Goal: Information Seeking & Learning: Compare options

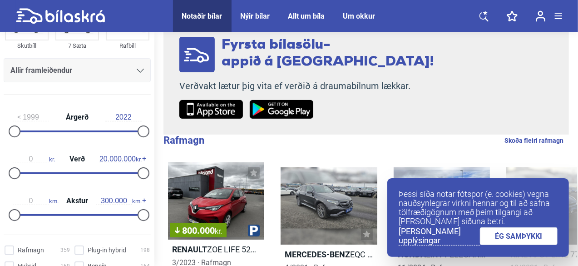
scroll to position [131, 0]
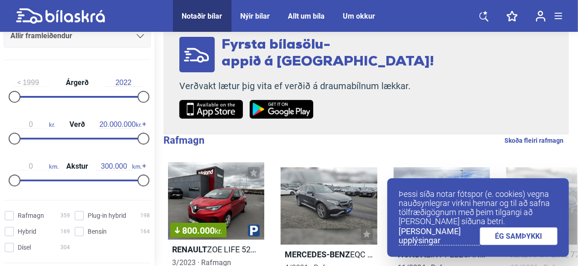
click at [107, 135] on div "0 kr. Verð 20.000.000 kr." at bounding box center [77, 130] width 147 height 42
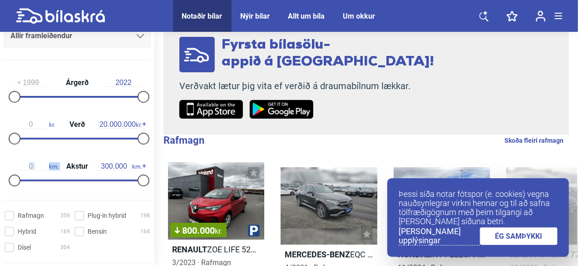
type input "14.900.000"
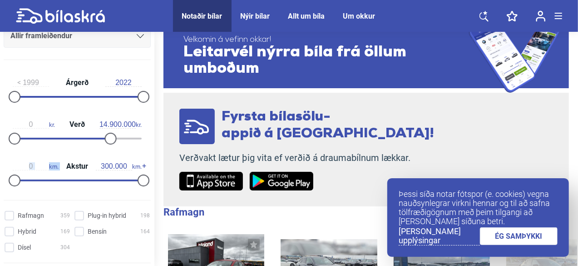
click at [107, 139] on div at bounding box center [77, 139] width 129 height 2
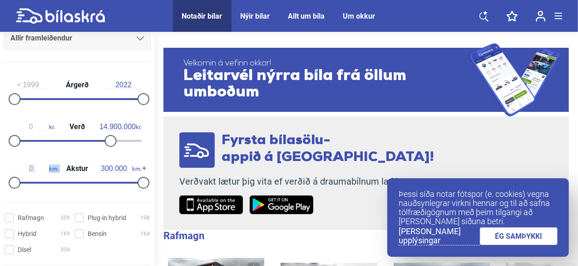
click at [107, 139] on div at bounding box center [111, 141] width 12 height 12
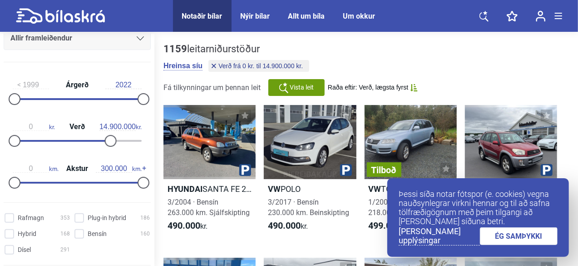
click at [108, 184] on div "0 km. Akstur 300.000 km." at bounding box center [77, 174] width 147 height 42
click at [122, 178] on div "0 km. Akstur 300.000 km." at bounding box center [77, 174] width 147 height 42
type input "260.000"
click at [122, 182] on div at bounding box center [69, 183] width 112 height 2
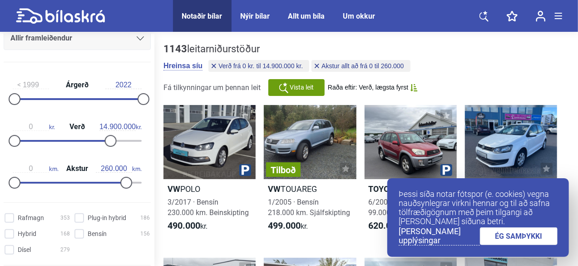
click at [104, 180] on div "0 km. Akstur 260.000 km." at bounding box center [77, 174] width 147 height 42
click at [76, 140] on div at bounding box center [45, 141] width 65 height 2
click at [59, 140] on div at bounding box center [77, 141] width 129 height 2
click at [44, 140] on div at bounding box center [77, 141] width 129 height 2
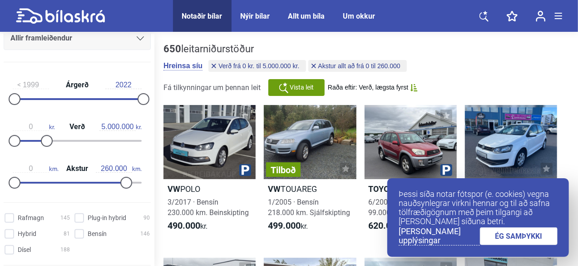
type input "3.000.000"
click at [32, 140] on div at bounding box center [77, 141] width 129 height 2
click at [20, 140] on div at bounding box center [77, 141] width 129 height 2
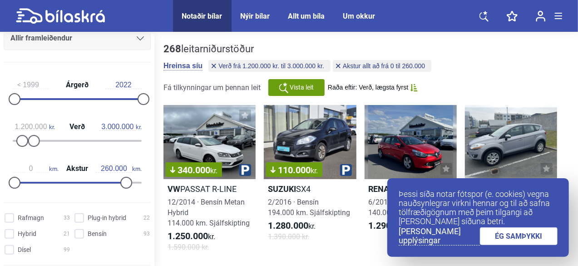
type input "300.000"
click at [15, 140] on div at bounding box center [77, 141] width 129 height 2
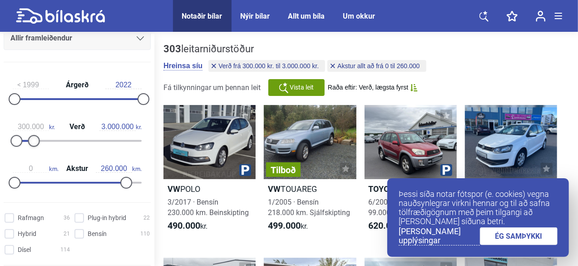
click at [29, 139] on div at bounding box center [34, 141] width 12 height 12
click at [26, 140] on div at bounding box center [77, 141] width 129 height 2
click at [36, 140] on div at bounding box center [77, 141] width 129 height 2
click at [47, 139] on div "300.000 kr. Verð 3.700.000 kr." at bounding box center [77, 132] width 147 height 42
click at [49, 139] on div "300.000 kr. Verð 3.700.000 kr." at bounding box center [77, 132] width 147 height 42
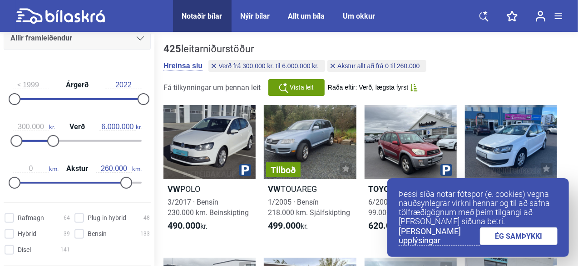
click at [50, 140] on div at bounding box center [77, 141] width 129 height 2
click at [59, 140] on div at bounding box center [77, 141] width 129 height 2
click at [67, 141] on div "300.000 kr. Verð 7.300.000 kr." at bounding box center [77, 132] width 147 height 42
type input "9.200.000"
click at [71, 140] on div at bounding box center [77, 141] width 129 height 2
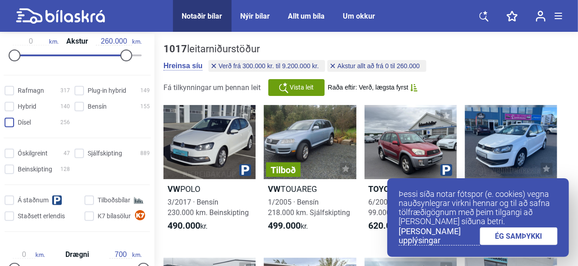
scroll to position [264, 0]
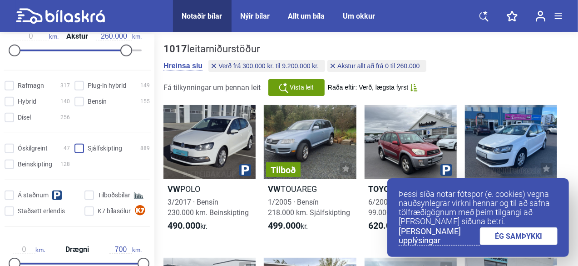
click at [76, 145] on input "Sjálfskipting 889" at bounding box center [113, 149] width 75 height 10
checkbox input "true"
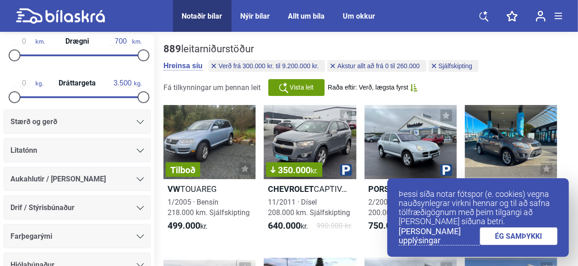
scroll to position [474, 0]
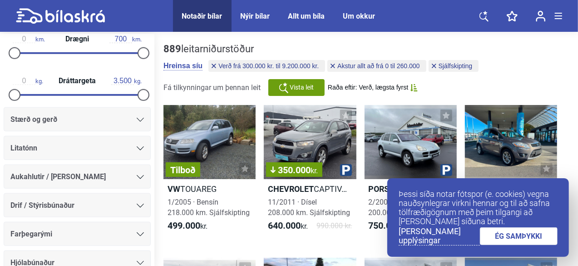
click at [495, 242] on link "ÉG SAMÞYKKI" at bounding box center [519, 236] width 78 height 18
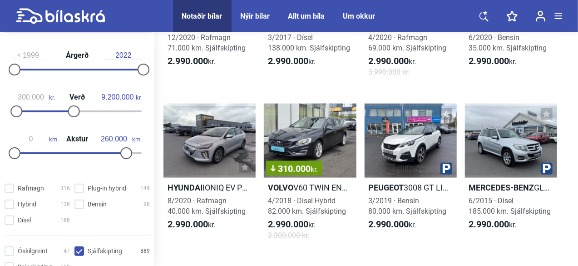
scroll to position [139, 0]
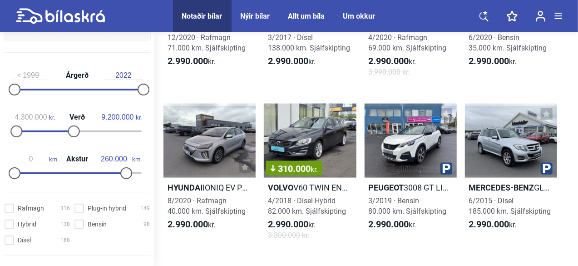
click at [40, 130] on div at bounding box center [43, 131] width 57 height 2
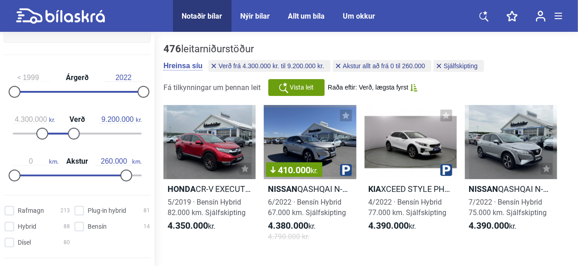
click at [13, 130] on div "4.300.000 kr. Verð 9.200.000 kr." at bounding box center [77, 125] width 147 height 42
click at [13, 133] on div at bounding box center [77, 134] width 129 height 2
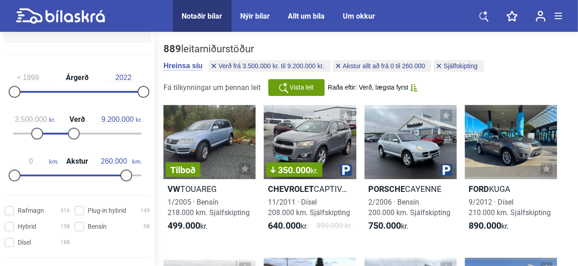
click at [35, 133] on div at bounding box center [77, 134] width 129 height 2
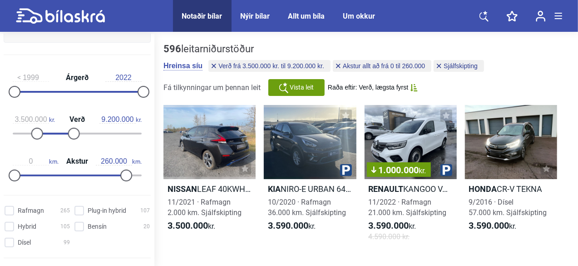
click at [12, 133] on div "3.500.000 kr. Verð 9.200.000 kr." at bounding box center [77, 125] width 147 height 42
click at [12, 132] on div "3.500.000 kr. Verð 9.200.000 kr." at bounding box center [77, 125] width 147 height 42
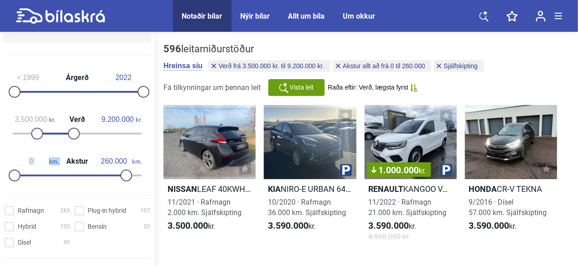
click at [12, 132] on div "3.500.000 kr. Verð 9.200.000 kr." at bounding box center [77, 125] width 147 height 42
type input "0"
drag, startPoint x: 39, startPoint y: 134, endPoint x: 0, endPoint y: 128, distance: 39.2
click at [0, 128] on div "1999 Árgerð 2022 0 kr. Verð 9.200.000 kr. 0 km. Akstur 260.000 km." at bounding box center [77, 124] width 154 height 125
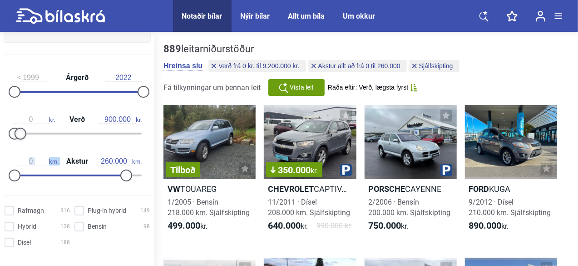
drag, startPoint x: 72, startPoint y: 133, endPoint x: 20, endPoint y: 126, distance: 52.7
click at [20, 126] on div "0 kr. Verð 900.000 kr." at bounding box center [77, 125] width 147 height 42
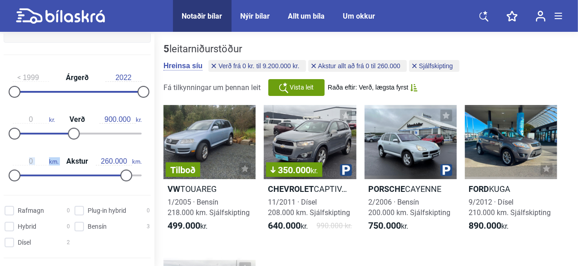
type input "9.200.000"
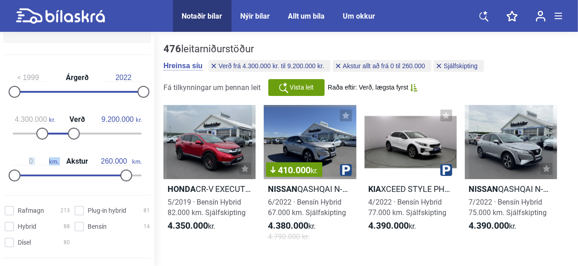
type input "300.000"
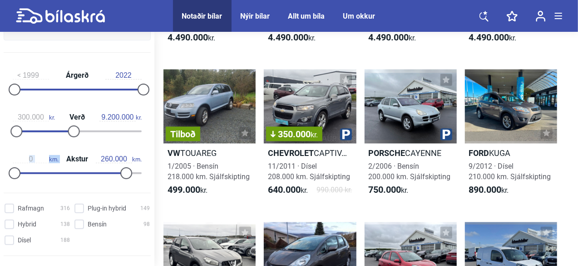
checkbox input "false"
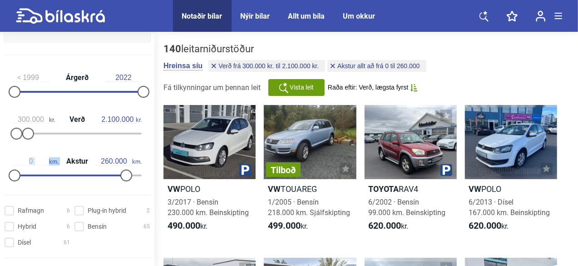
type input "3.000.000"
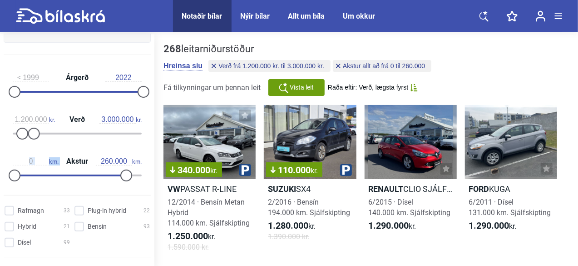
type input "0"
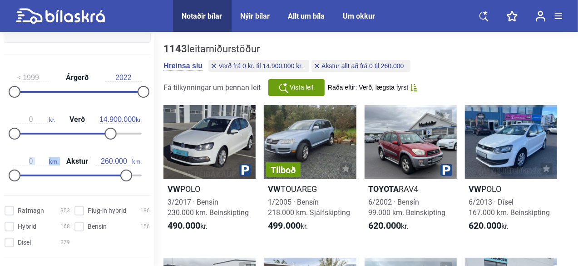
type input "20.000.000"
type input "300.000"
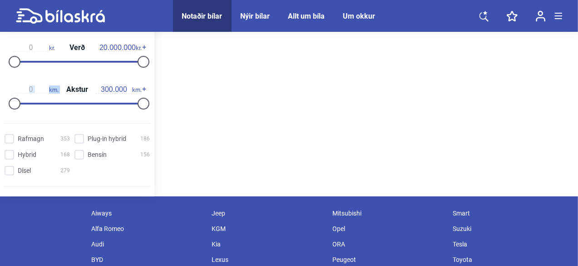
scroll to position [86, 0]
